Goal: Transaction & Acquisition: Purchase product/service

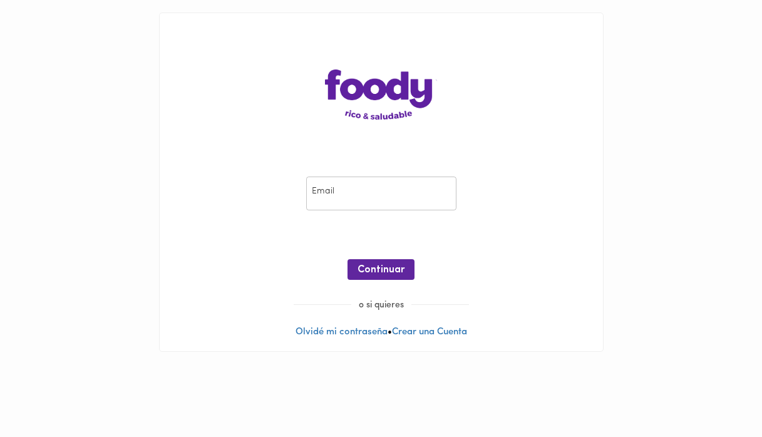
click at [366, 193] on input "email" at bounding box center [381, 194] width 150 height 34
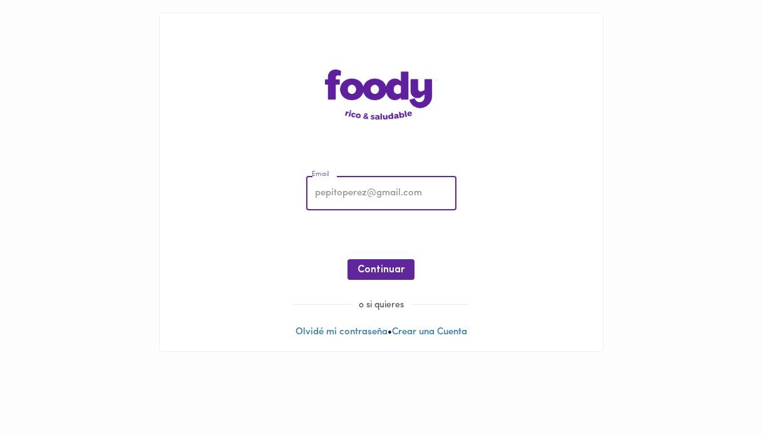
type input "[EMAIL_ADDRESS][DOMAIN_NAME]"
click at [372, 264] on span "Continuar" at bounding box center [380, 270] width 47 height 12
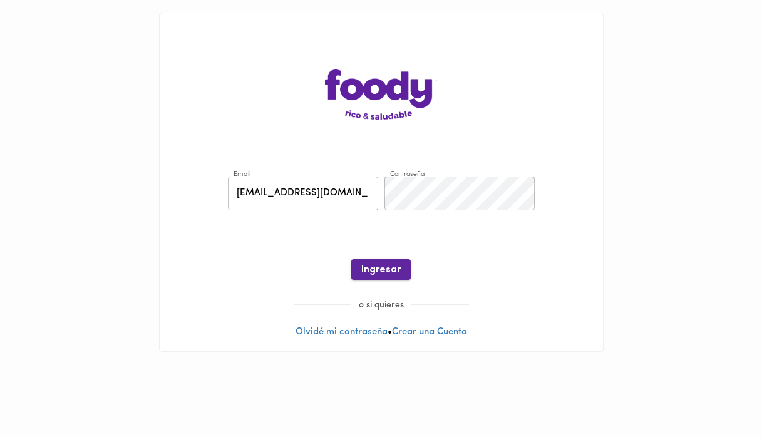
click at [387, 266] on span "Ingresar" at bounding box center [380, 270] width 39 height 12
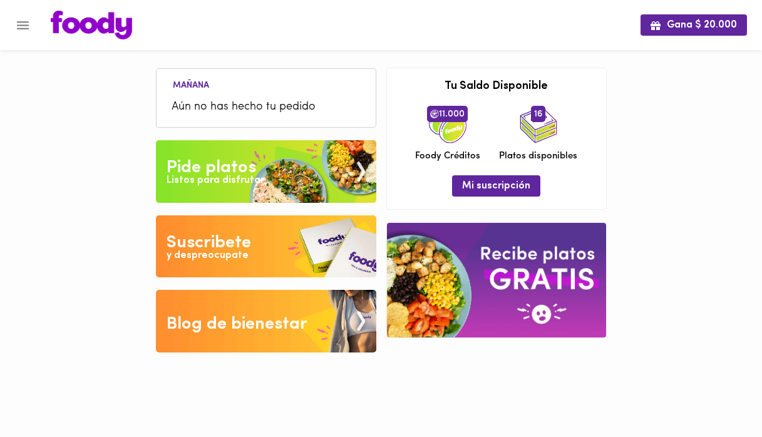
click at [26, 24] on icon "Menu" at bounding box center [23, 26] width 16 height 16
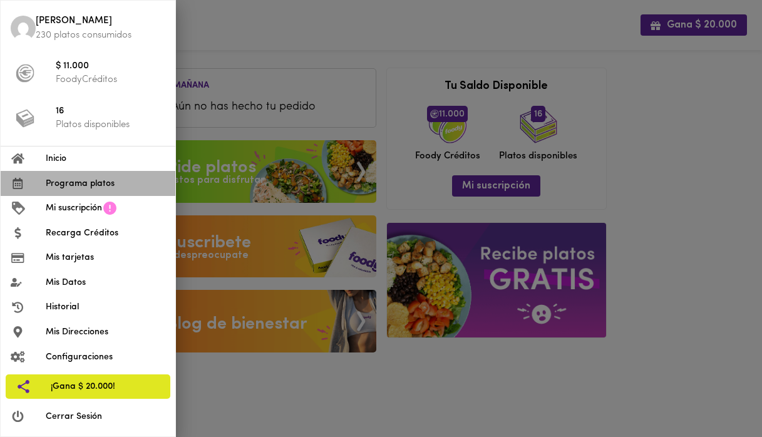
click at [75, 182] on span "Programa platos" at bounding box center [106, 183] width 120 height 13
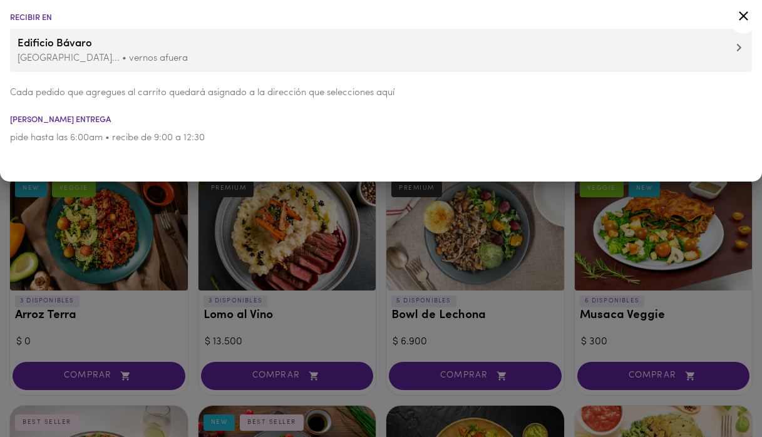
click at [745, 21] on icon at bounding box center [743, 16] width 16 height 16
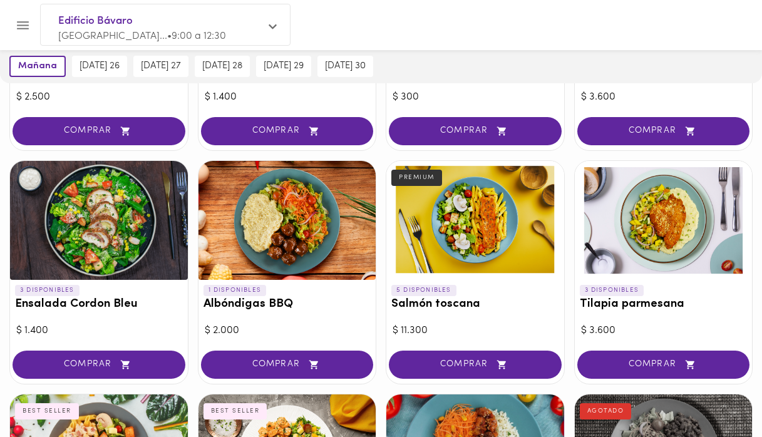
scroll to position [446, 0]
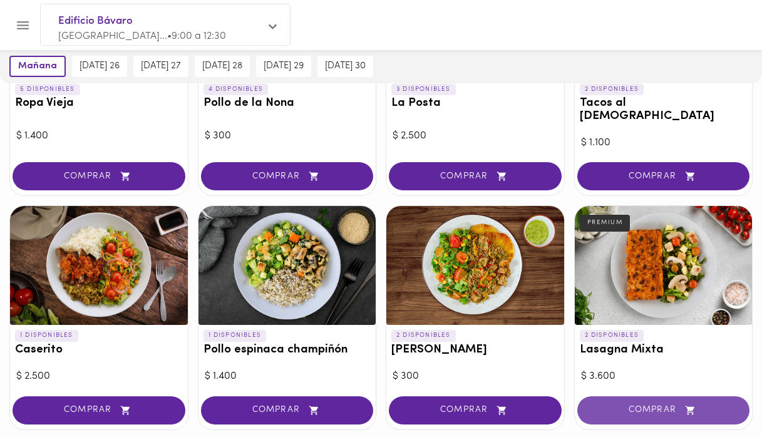
click at [650, 405] on span "COMPRAR" at bounding box center [663, 410] width 141 height 11
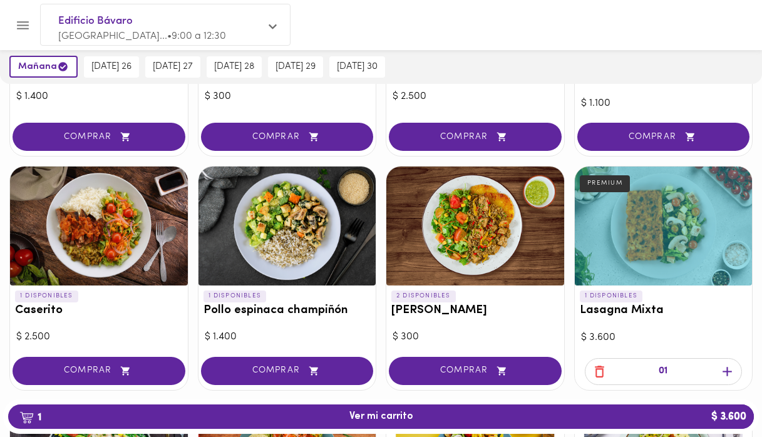
scroll to position [514, 0]
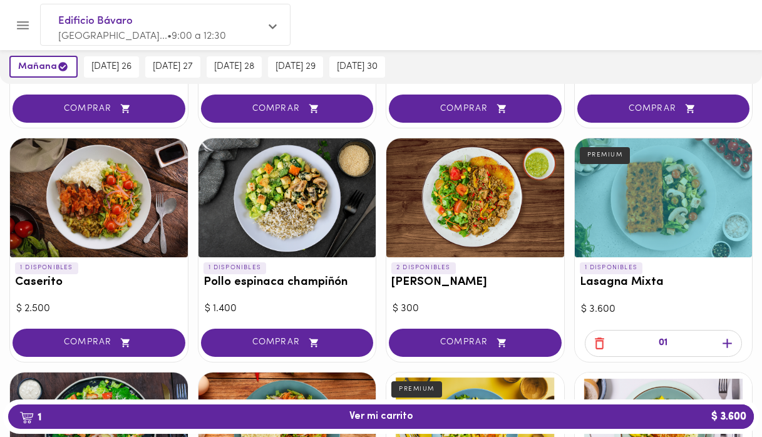
click at [303, 217] on div at bounding box center [287, 197] width 178 height 119
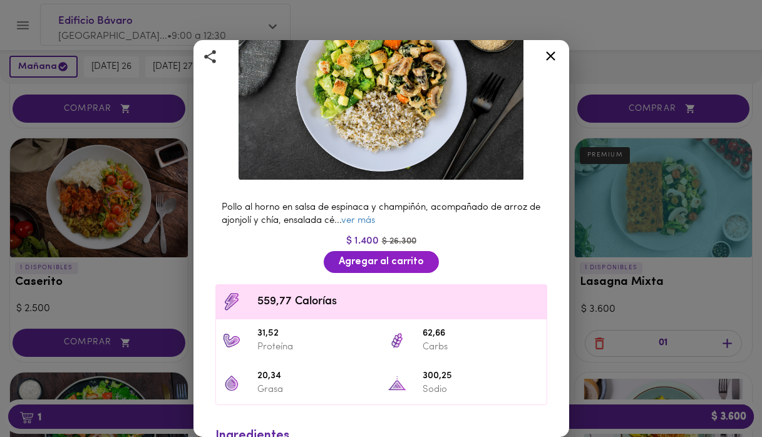
scroll to position [13, 0]
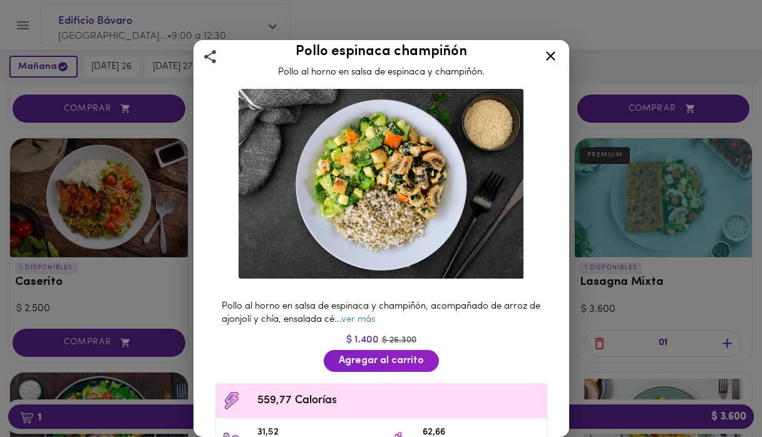
click at [551, 53] on icon at bounding box center [551, 56] width 16 height 16
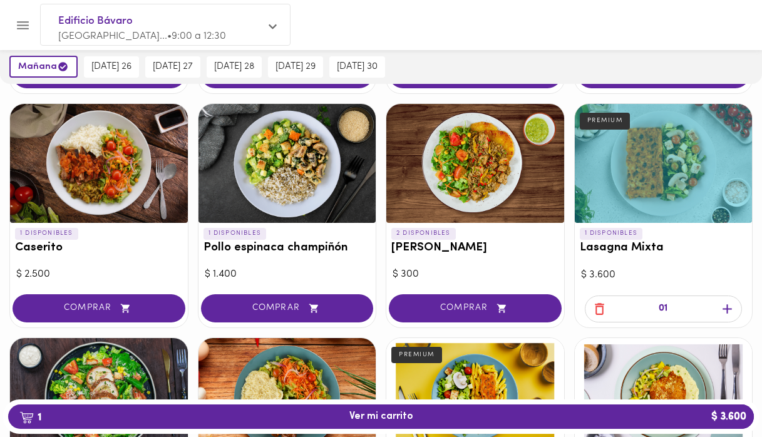
scroll to position [549, 0]
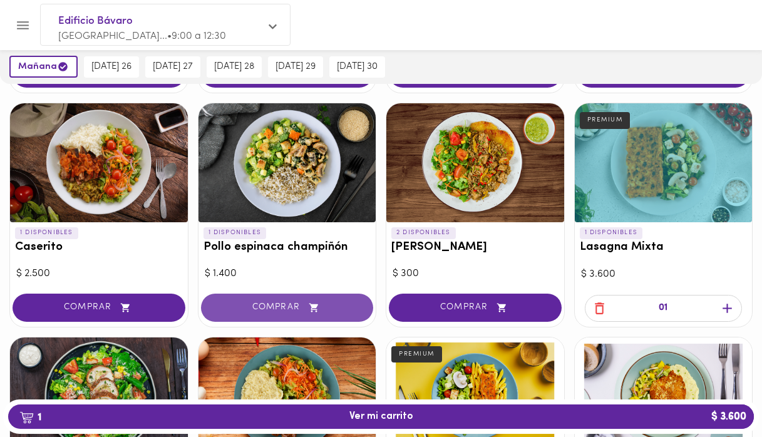
click at [259, 302] on span "COMPRAR" at bounding box center [287, 307] width 141 height 11
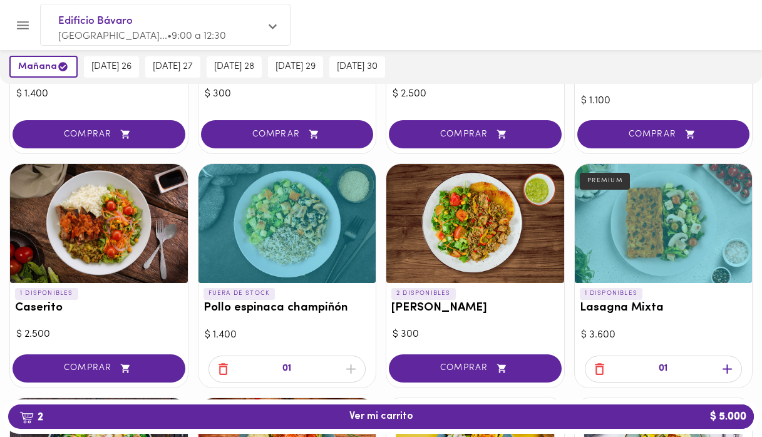
scroll to position [487, 0]
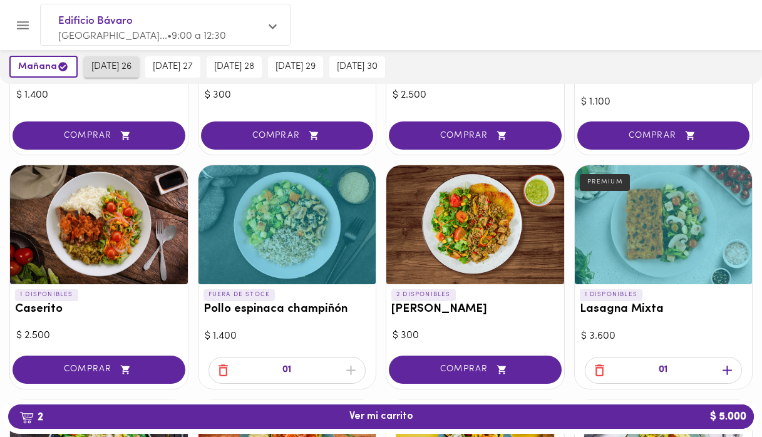
click at [106, 63] on span "[DATE] 26" at bounding box center [111, 66] width 40 height 11
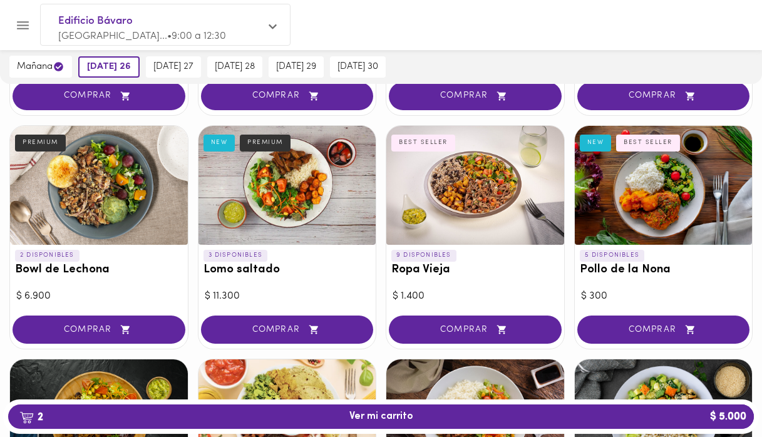
scroll to position [297, 0]
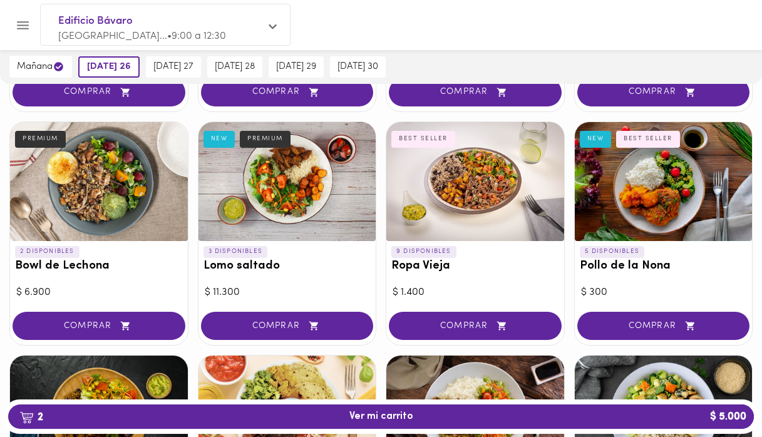
click at [695, 253] on div "5 DISPONIBLES Pollo de la Nona NEW BEST SELLER" at bounding box center [664, 261] width 178 height 41
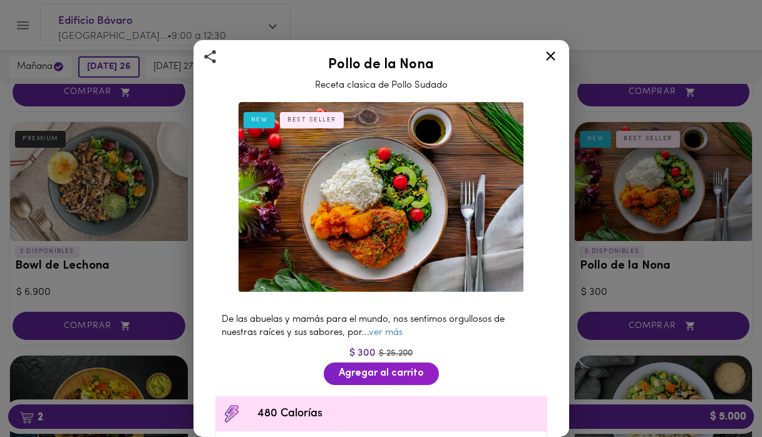
click at [556, 56] on icon at bounding box center [551, 56] width 16 height 16
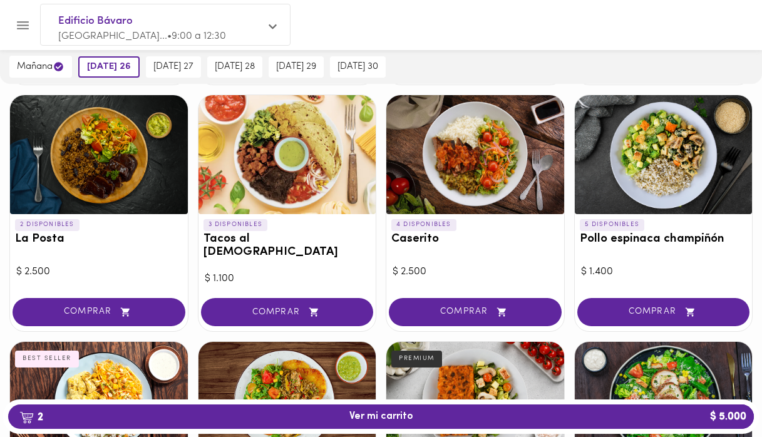
scroll to position [551, 0]
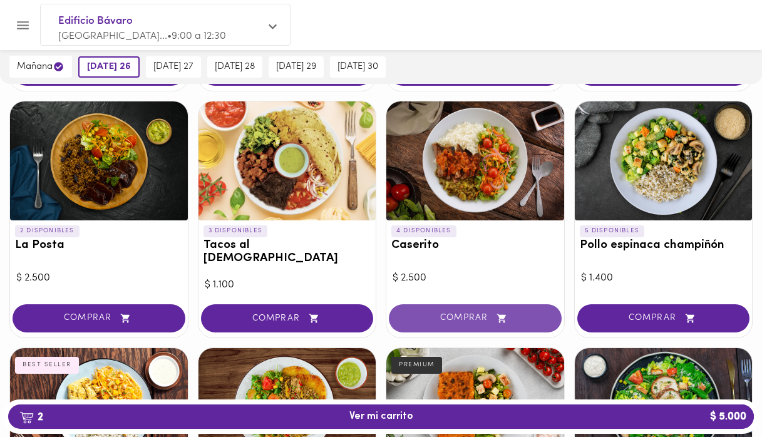
click at [449, 313] on span "COMPRAR" at bounding box center [474, 318] width 141 height 11
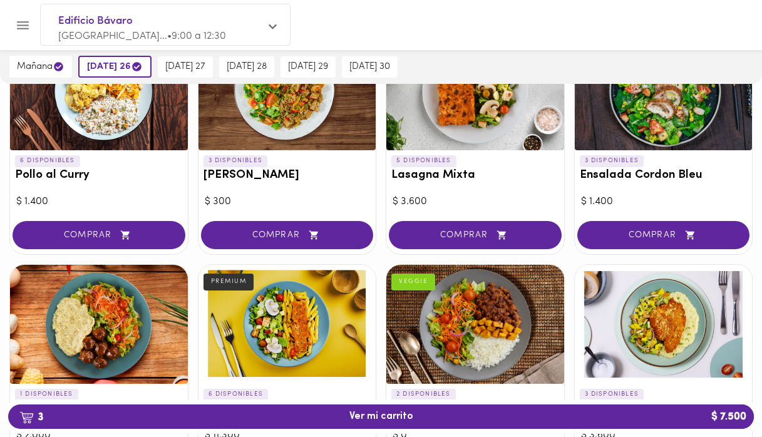
scroll to position [830, 0]
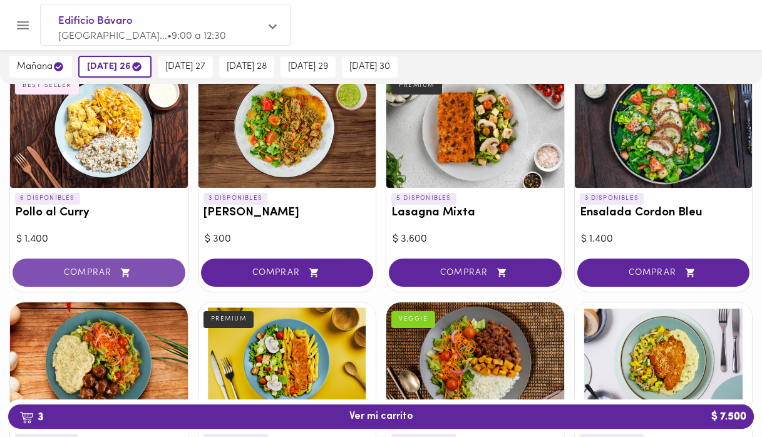
click at [51, 259] on button "COMPRAR" at bounding box center [99, 273] width 173 height 28
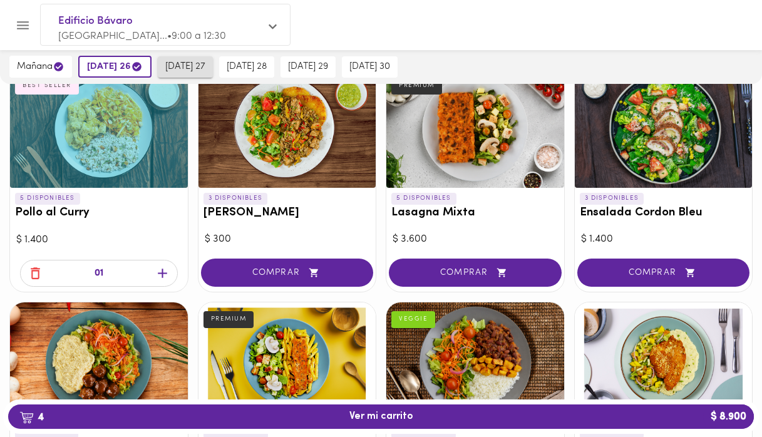
click at [190, 63] on span "[DATE] 27" at bounding box center [185, 66] width 40 height 11
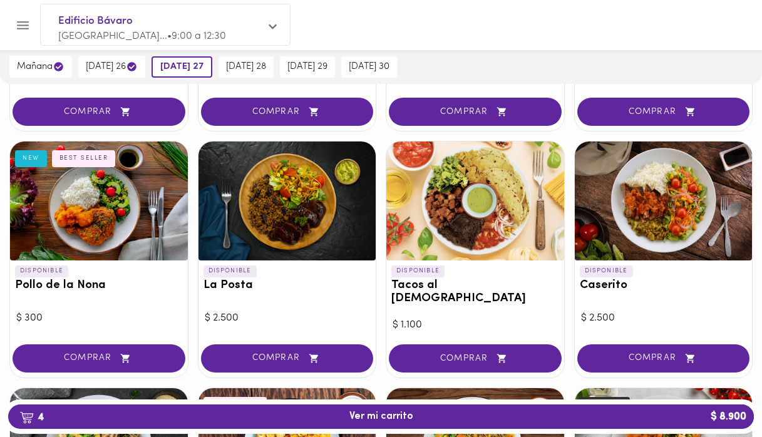
scroll to position [515, 0]
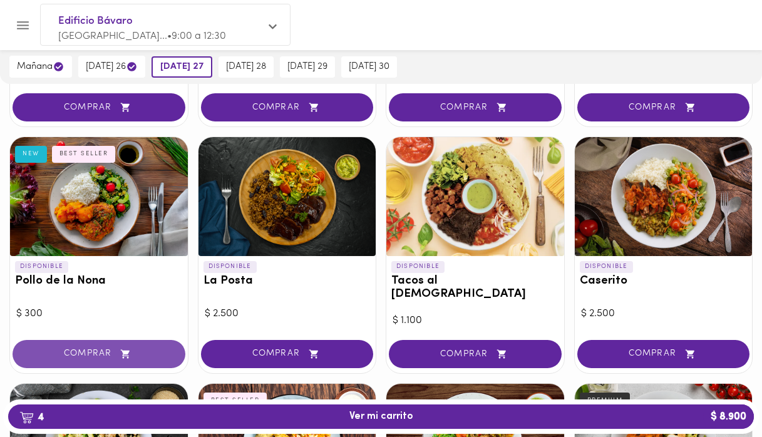
click at [86, 349] on span "COMPRAR" at bounding box center [98, 354] width 141 height 11
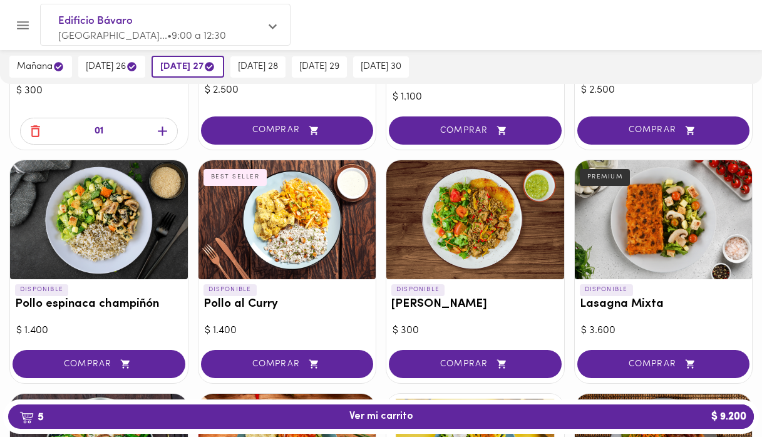
scroll to position [743, 0]
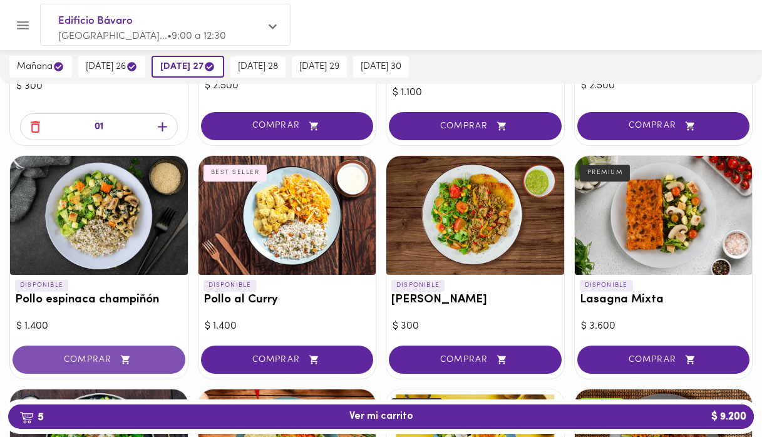
click at [51, 354] on span "COMPRAR" at bounding box center [98, 359] width 141 height 11
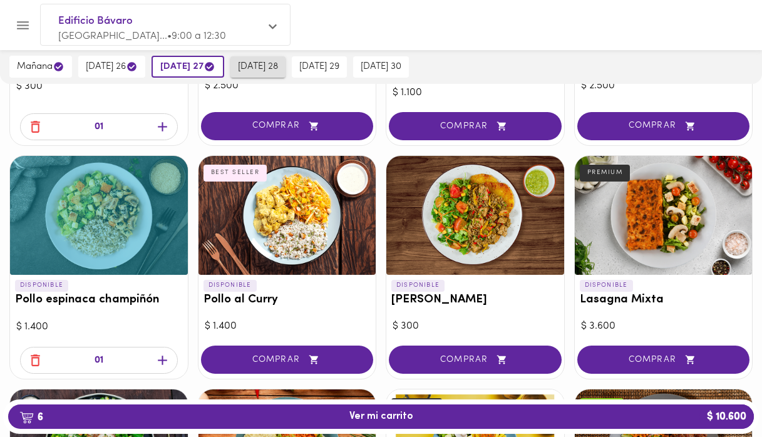
click at [263, 66] on span "[DATE] 28" at bounding box center [258, 66] width 40 height 11
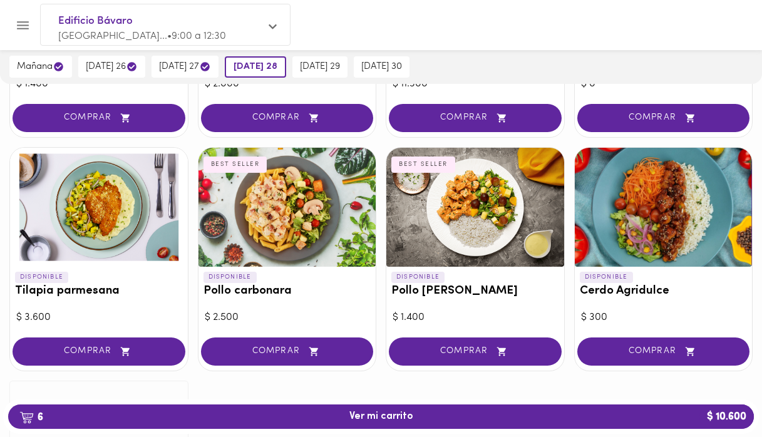
scroll to position [1220, 0]
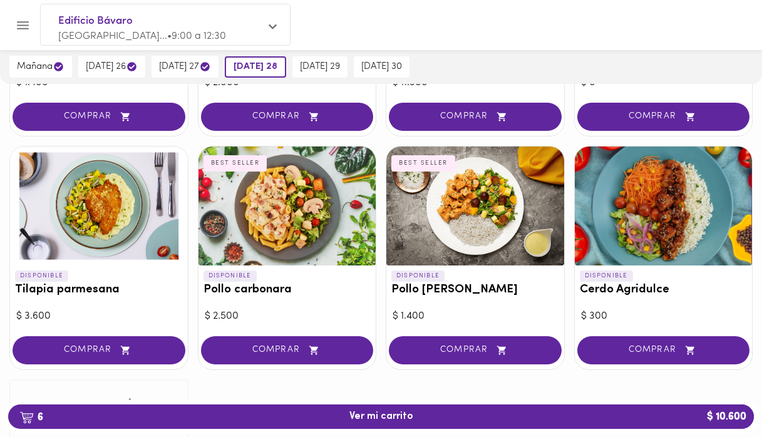
click at [334, 265] on div "DISPONIBLE Pollo carbonara BEST SELLER" at bounding box center [287, 285] width 178 height 41
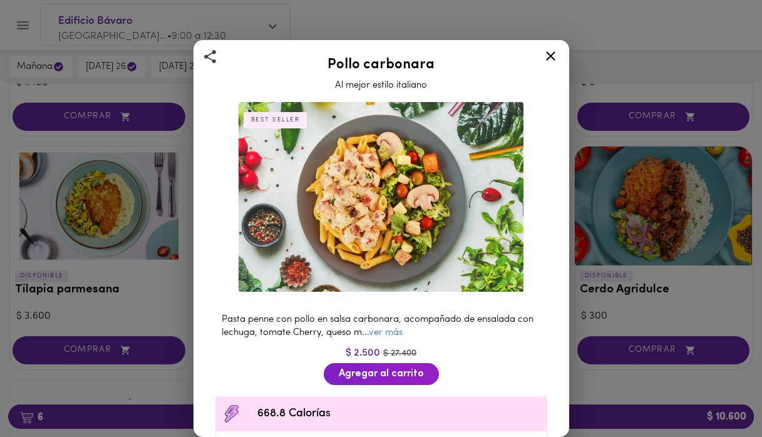
click at [551, 55] on icon at bounding box center [551, 56] width 16 height 16
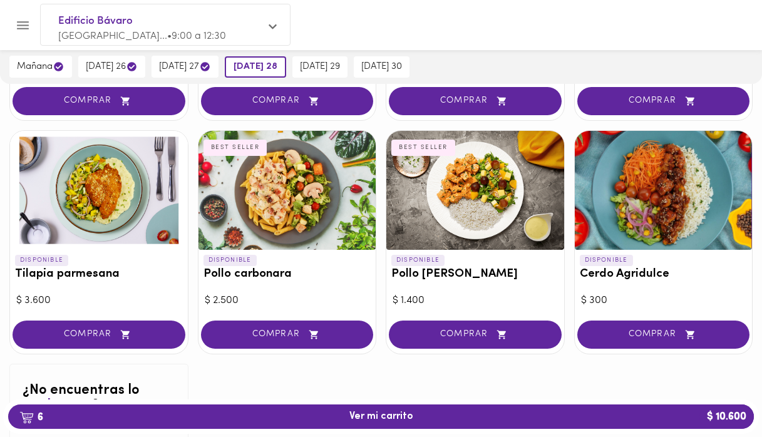
scroll to position [1231, 0]
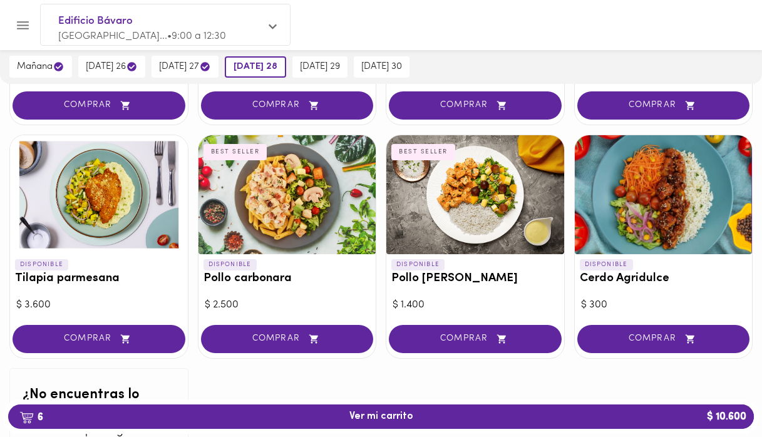
click at [504, 272] on h3 "Pollo [PERSON_NAME]" at bounding box center [475, 278] width 168 height 13
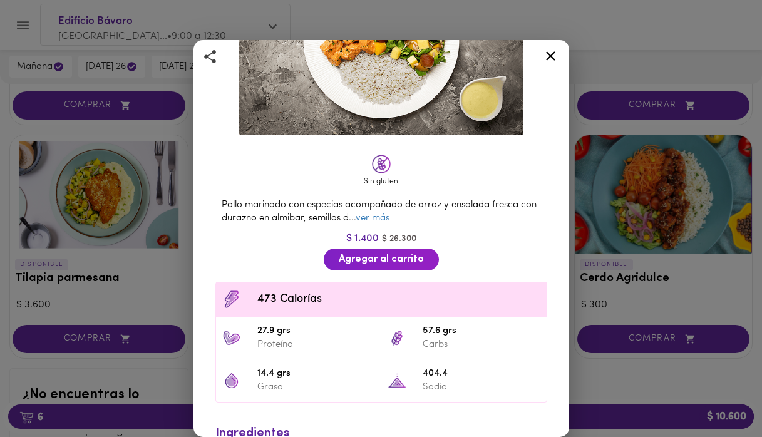
scroll to position [160, 0]
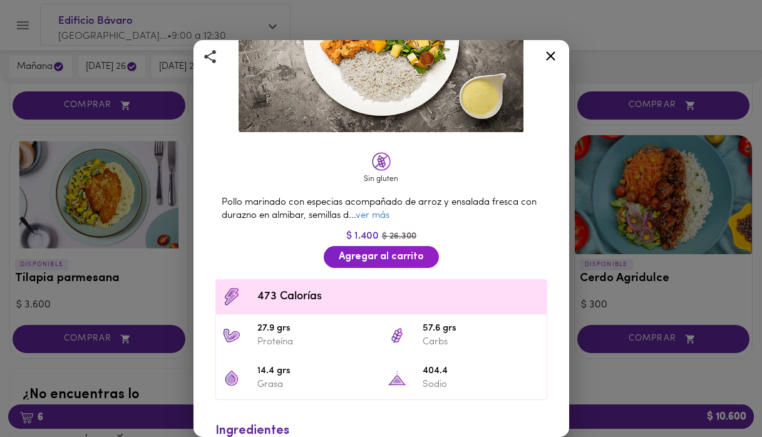
click at [555, 55] on icon at bounding box center [551, 56] width 16 height 16
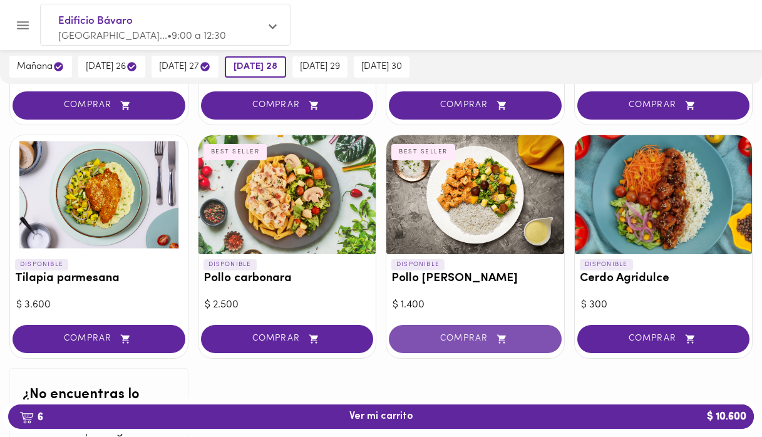
click at [462, 334] on span "COMPRAR" at bounding box center [474, 339] width 141 height 11
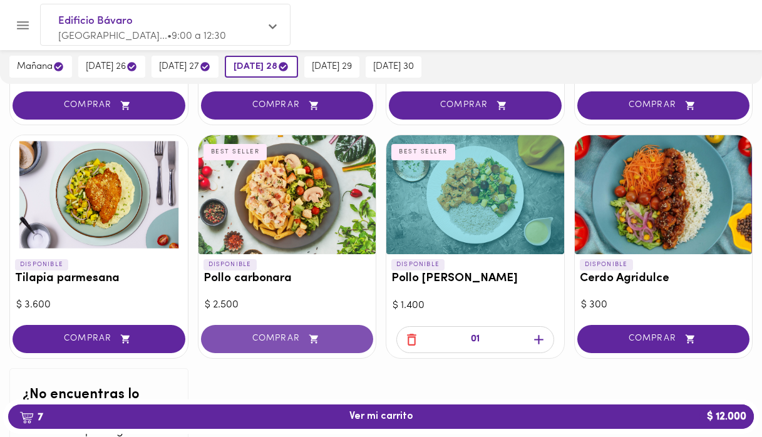
click at [242, 334] on span "COMPRAR" at bounding box center [287, 339] width 141 height 11
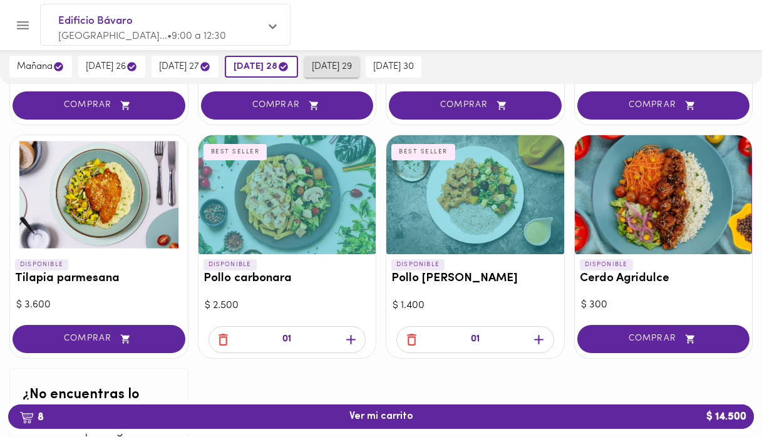
click at [353, 59] on button "[DATE] 29" at bounding box center [331, 66] width 55 height 21
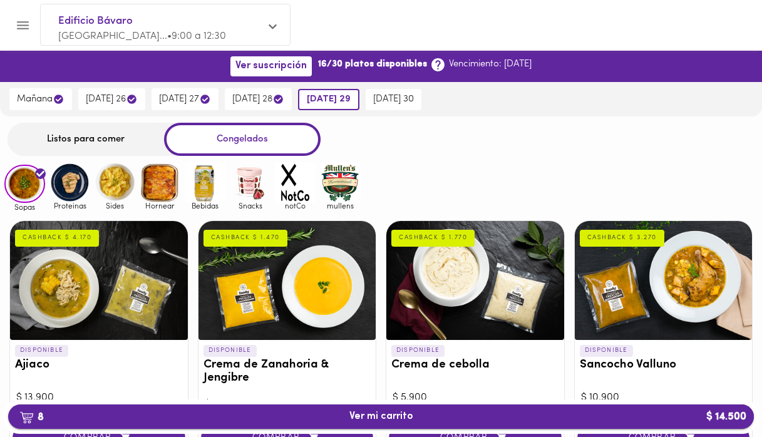
click at [331, 419] on span "8 Ver mi carrito $ 14.500" at bounding box center [380, 417] width 725 height 12
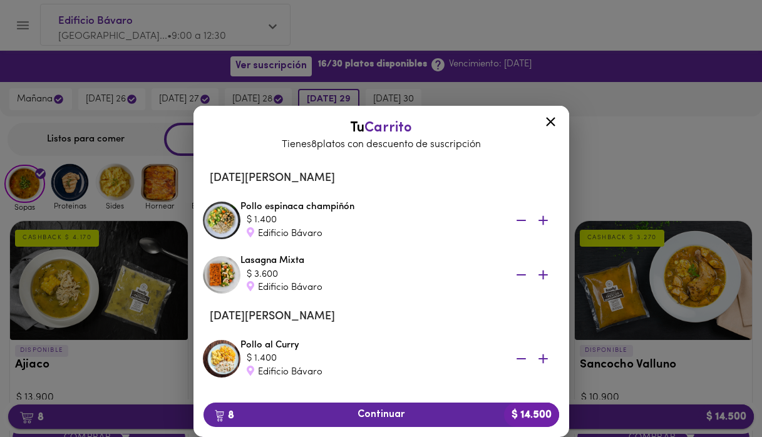
click at [331, 419] on span "8 Continuar $ 14.500" at bounding box center [380, 415] width 335 height 12
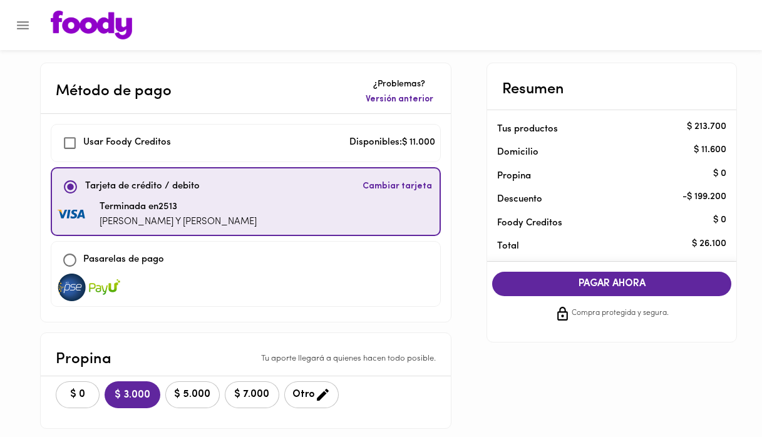
checkbox input "true"
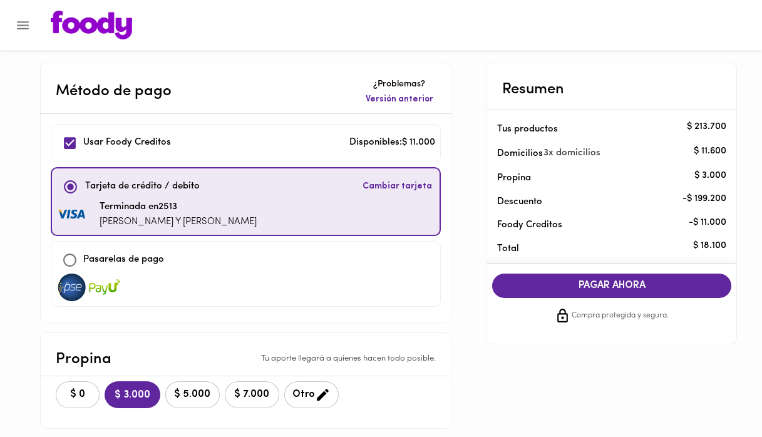
click at [667, 280] on span "PAGAR AHORA" at bounding box center [611, 286] width 214 height 12
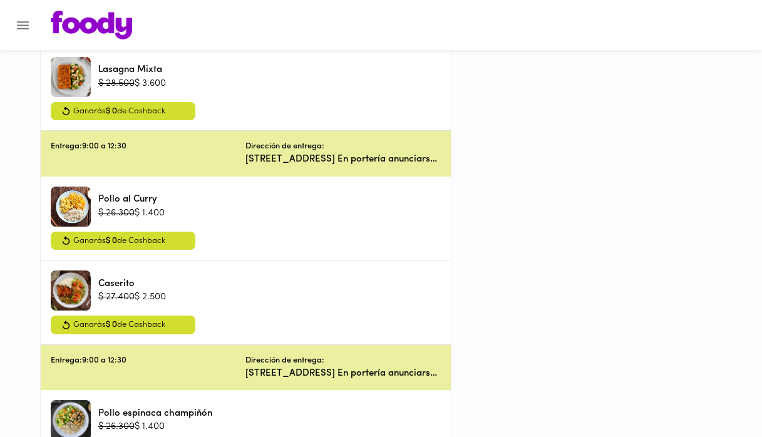
scroll to position [603, 0]
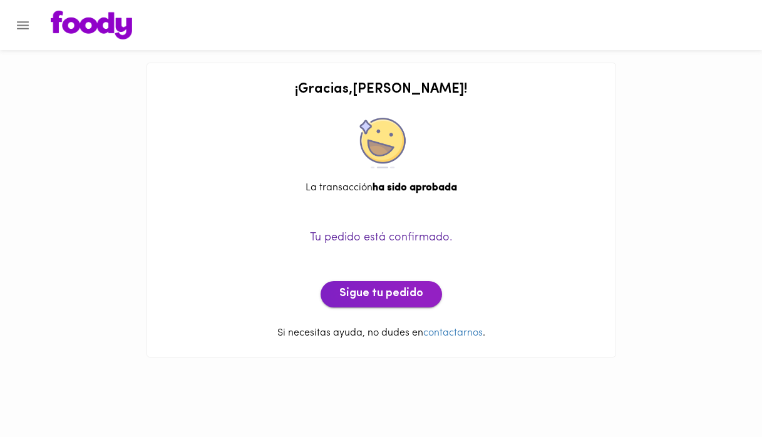
click at [369, 287] on button "Sigue tu pedido" at bounding box center [380, 294] width 121 height 26
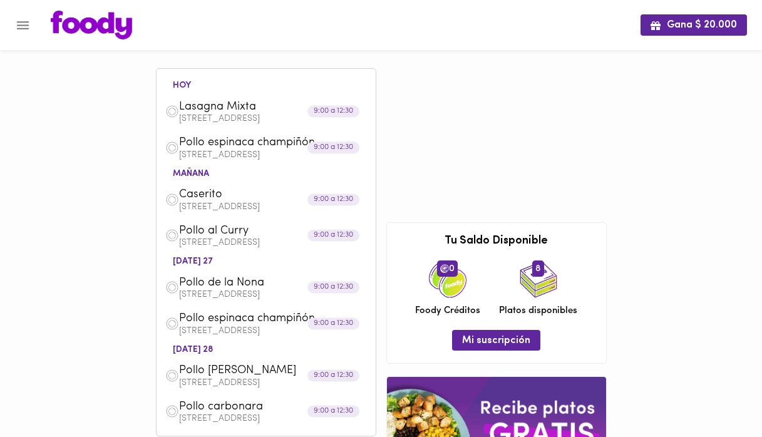
click at [28, 24] on icon "Menu" at bounding box center [23, 26] width 16 height 16
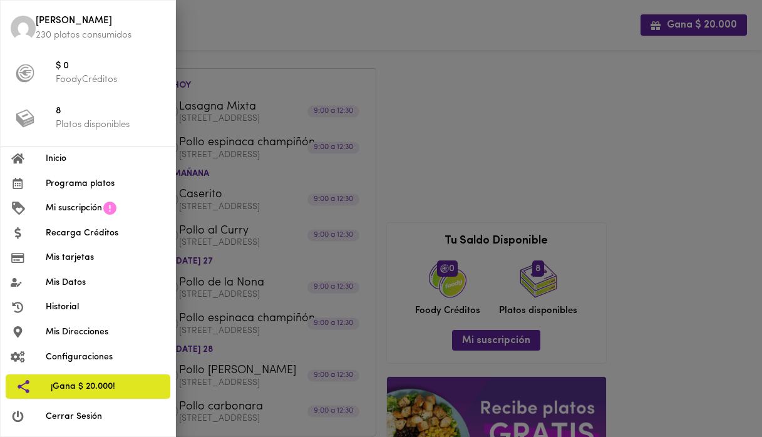
click at [309, 65] on div at bounding box center [381, 218] width 762 height 437
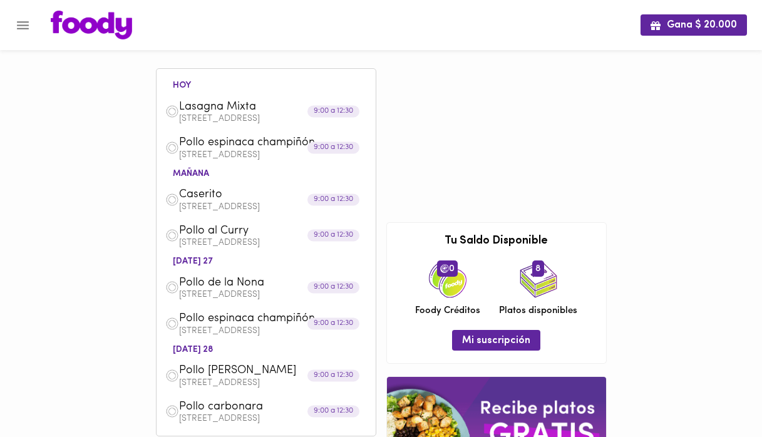
click at [538, 285] on img at bounding box center [539, 279] width 38 height 38
click at [483, 341] on span "Mi suscripción" at bounding box center [496, 341] width 68 height 12
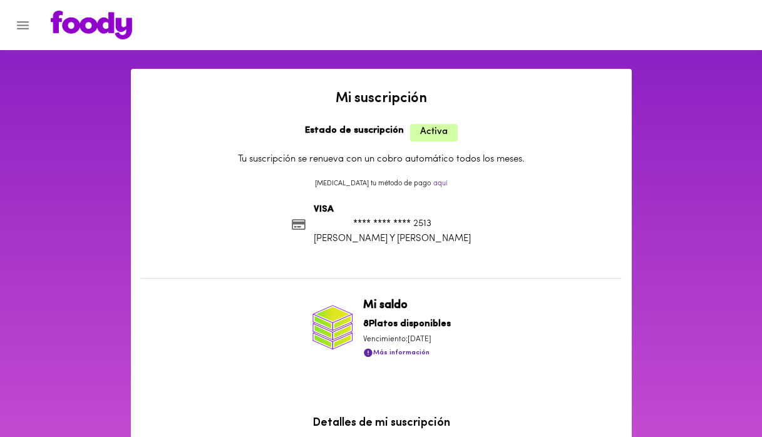
click at [26, 18] on icon "Menu" at bounding box center [23, 26] width 16 height 16
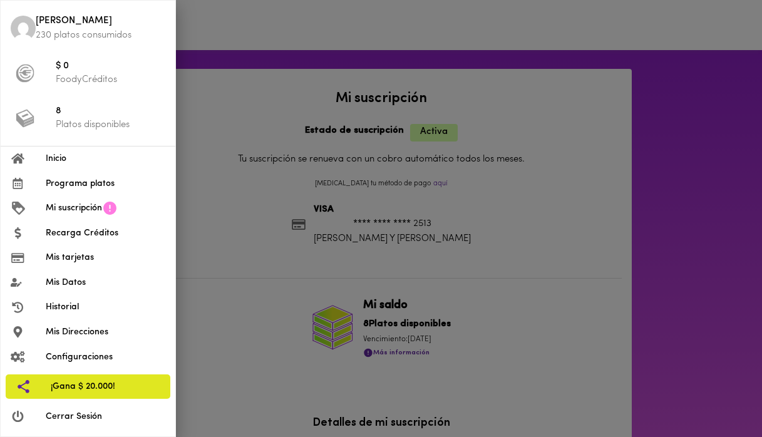
click at [387, 48] on div at bounding box center [381, 218] width 762 height 437
